Goal: Check status: Check status

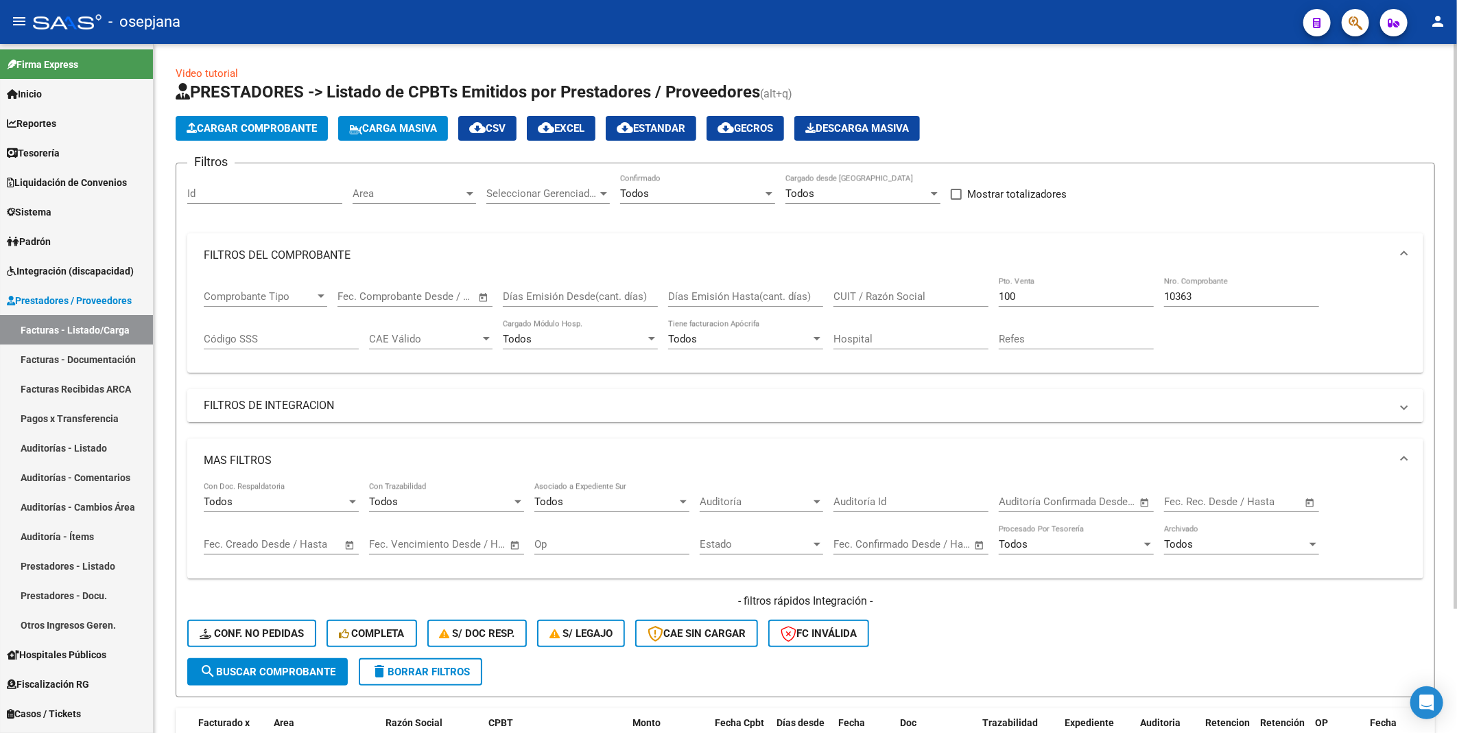
scroll to position [0, 209]
click at [854, 289] on div "CUIT / Razón Social" at bounding box center [910, 291] width 155 height 29
paste input "20247858874"
type input "20247858874"
click at [1044, 292] on input "100" at bounding box center [1076, 296] width 155 height 12
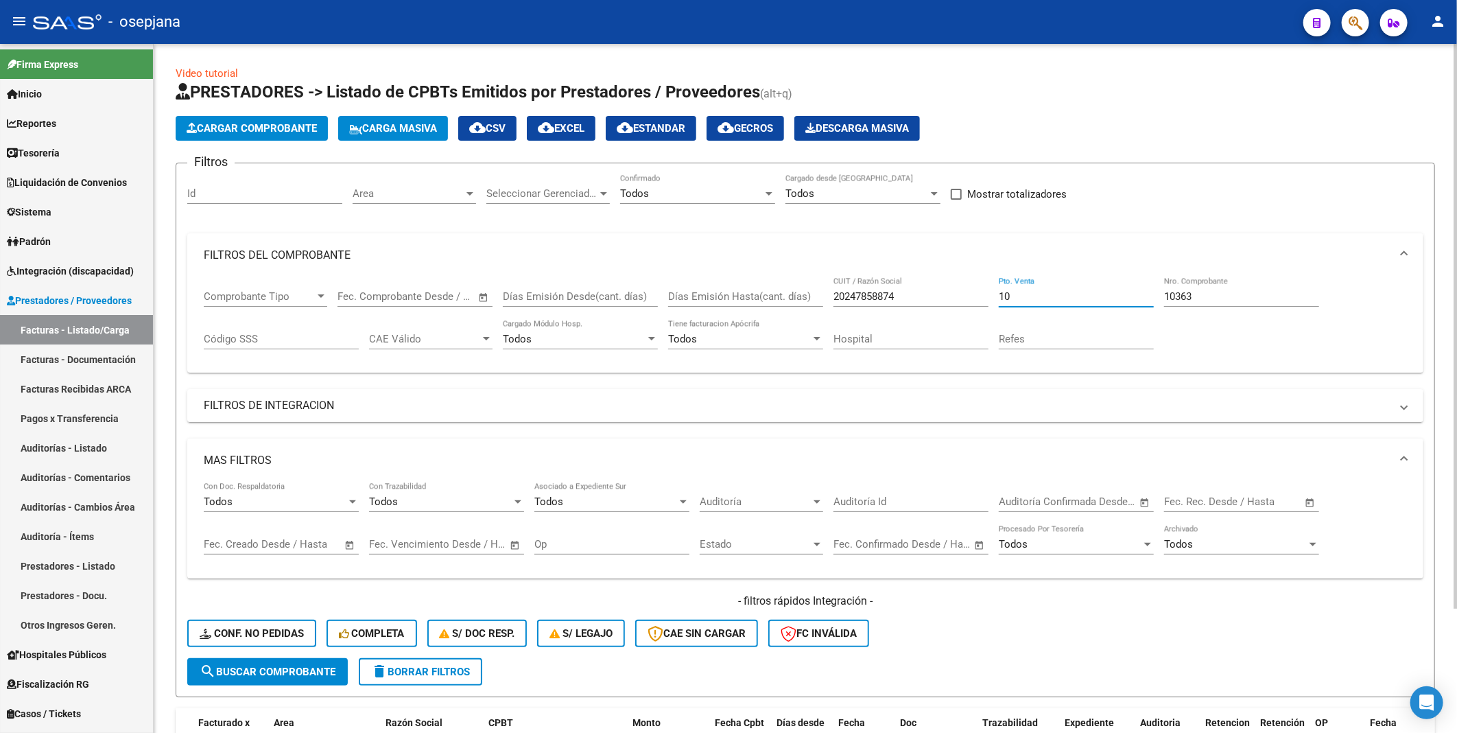
type input "1"
click at [1202, 294] on input "10363" at bounding box center [1241, 296] width 155 height 12
type input "1"
click at [956, 361] on div "Hospital" at bounding box center [910, 341] width 155 height 43
click at [291, 669] on span "search Buscar Comprobante" at bounding box center [268, 671] width 136 height 12
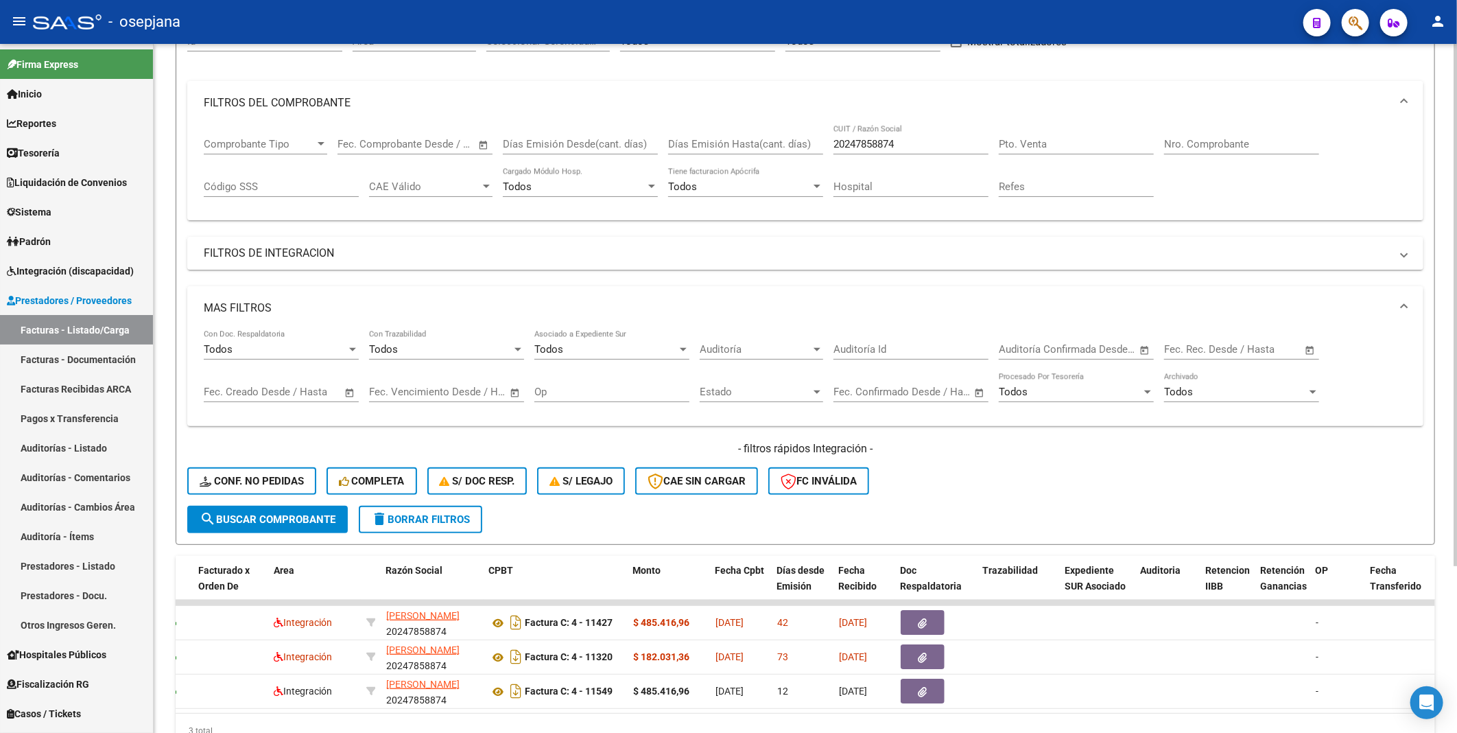
scroll to position [221, 0]
